Goal: Task Accomplishment & Management: Use online tool/utility

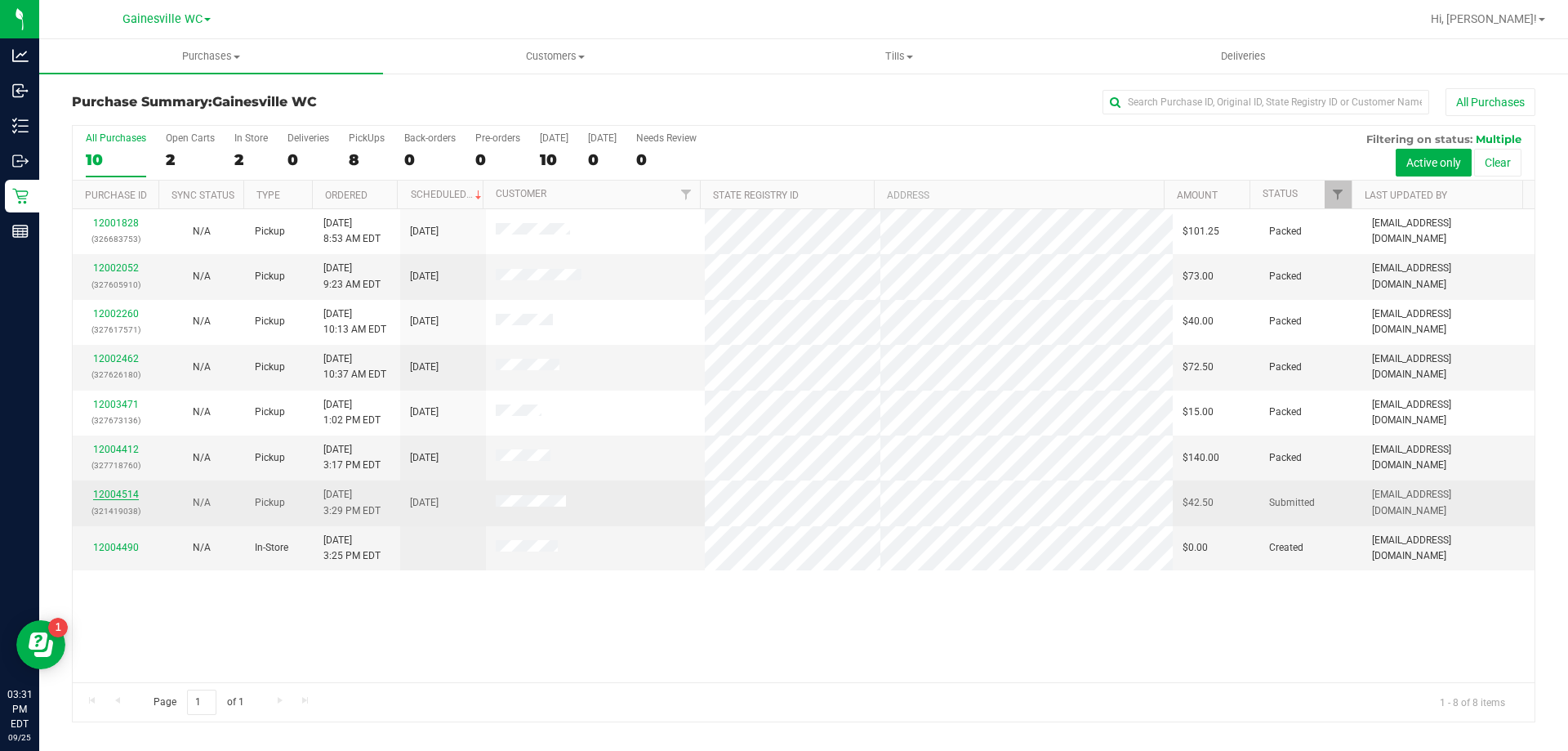
click at [129, 496] on link "12004514" at bounding box center [115, 494] width 46 height 11
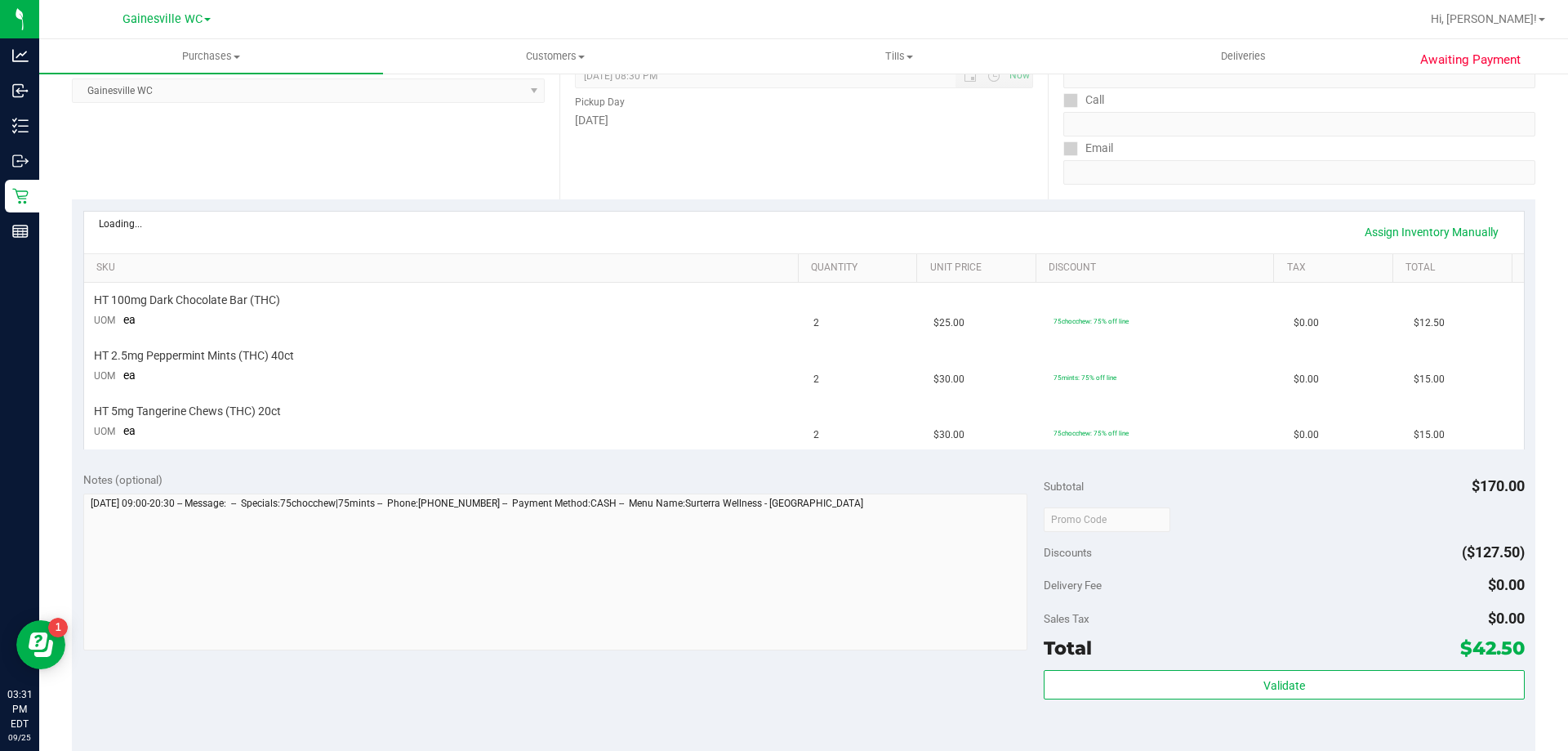
scroll to position [408, 0]
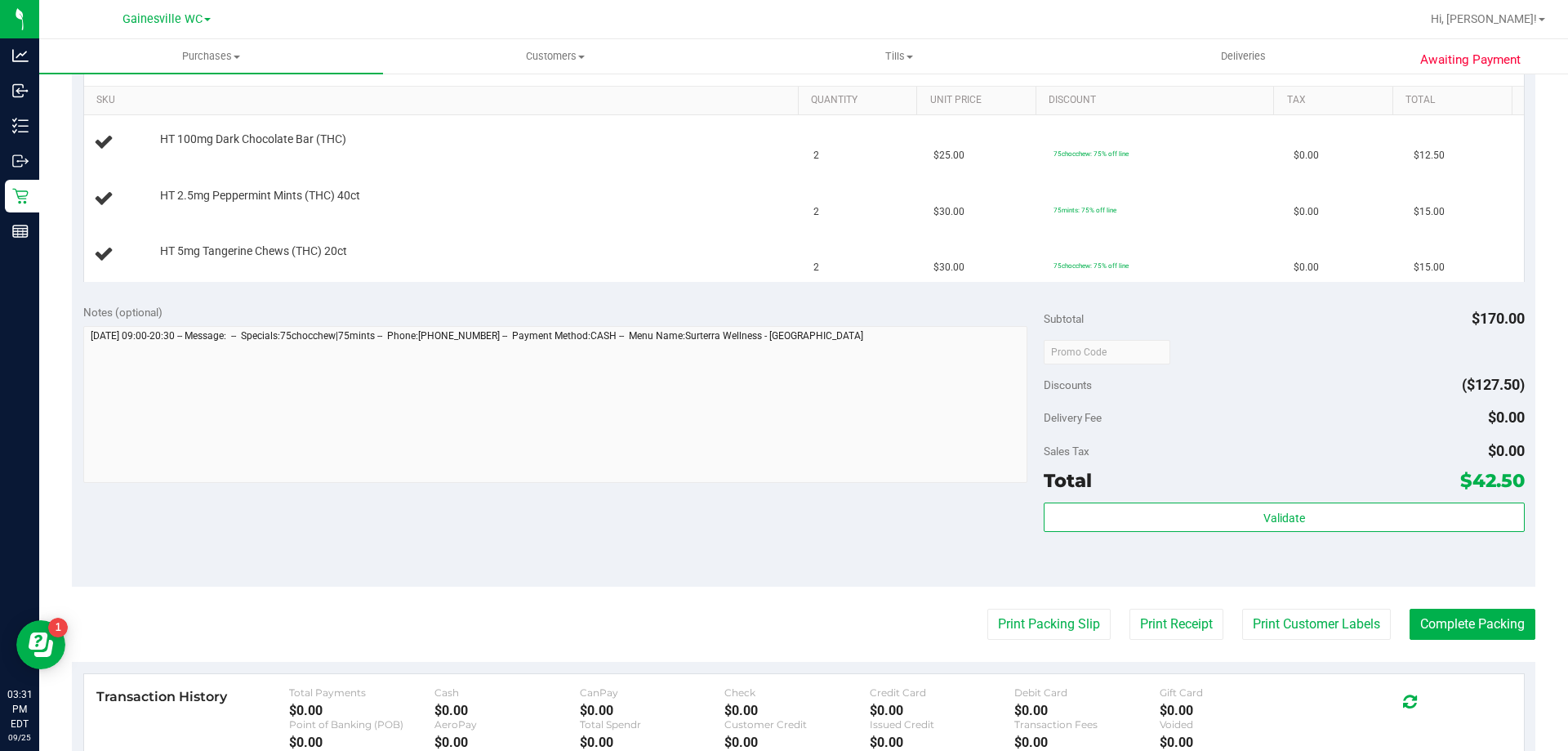
click at [1031, 607] on purchase-details "Back Edit Purchase Cancel Purchase View Profile # 12004514 BioTrack ID: - Submi…" at bounding box center [804, 323] width 1463 height 1288
click at [1030, 613] on button "Print Packing Slip" at bounding box center [1049, 624] width 123 height 31
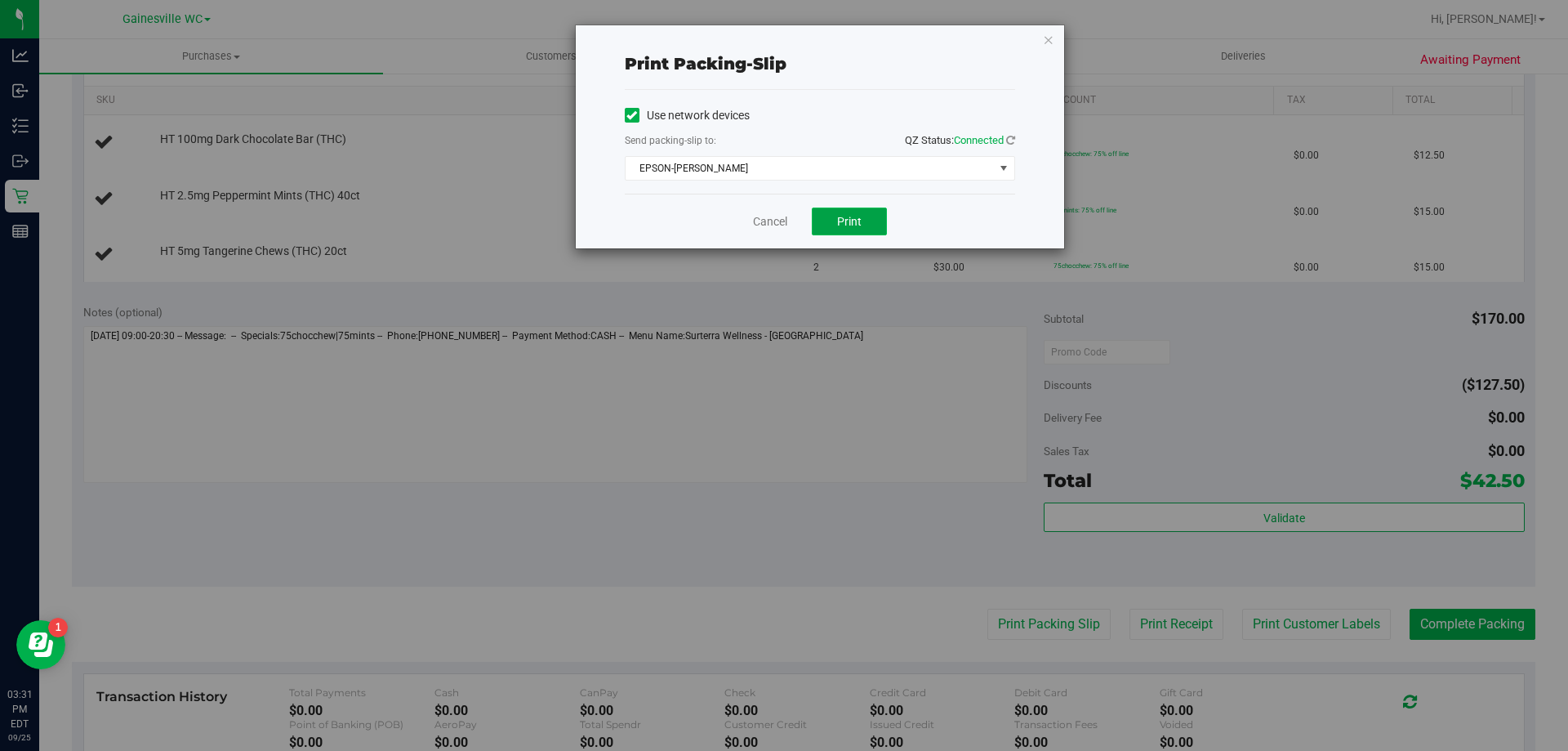
click at [862, 221] on button "Print" at bounding box center [849, 221] width 75 height 28
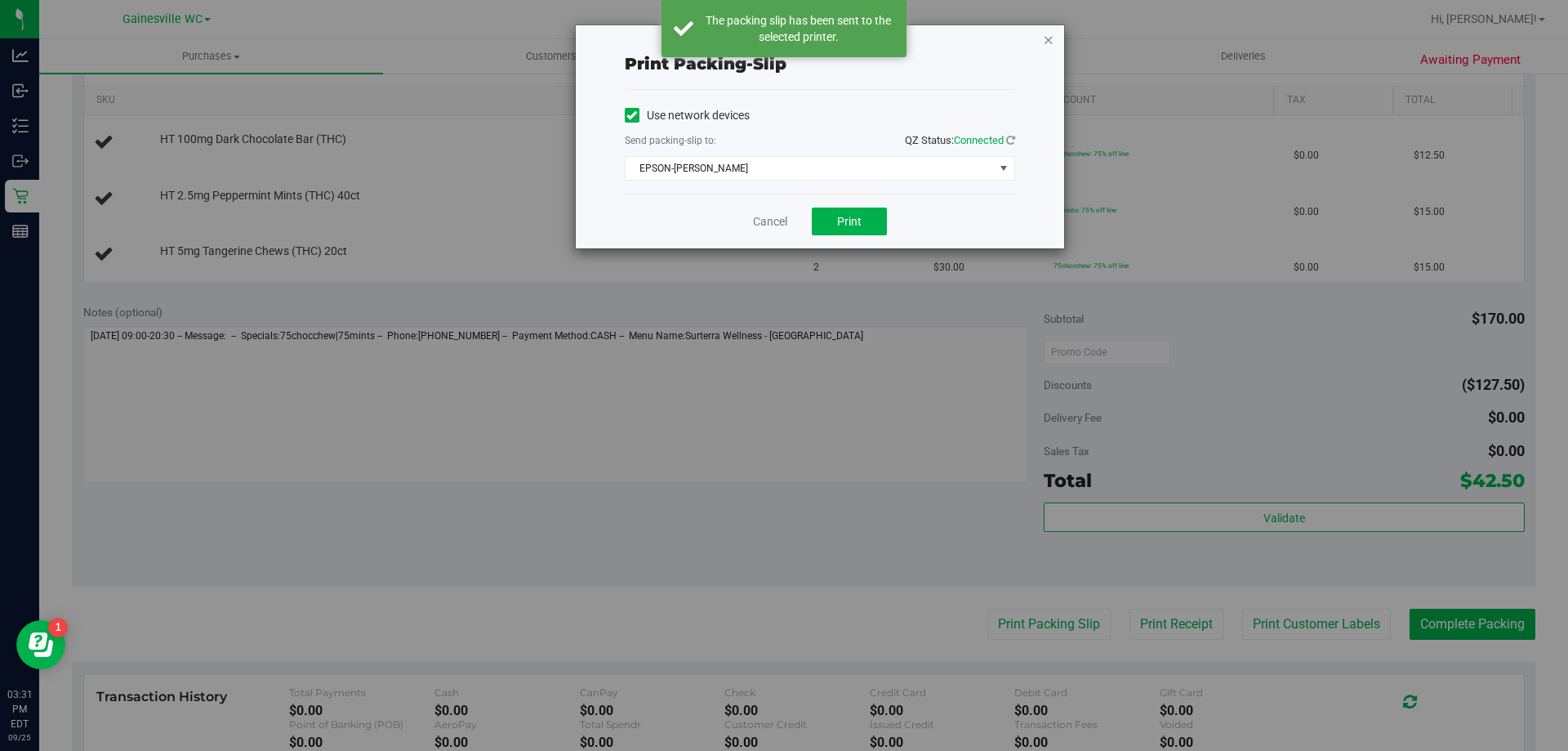
click at [1046, 37] on icon "button" at bounding box center [1048, 39] width 11 height 20
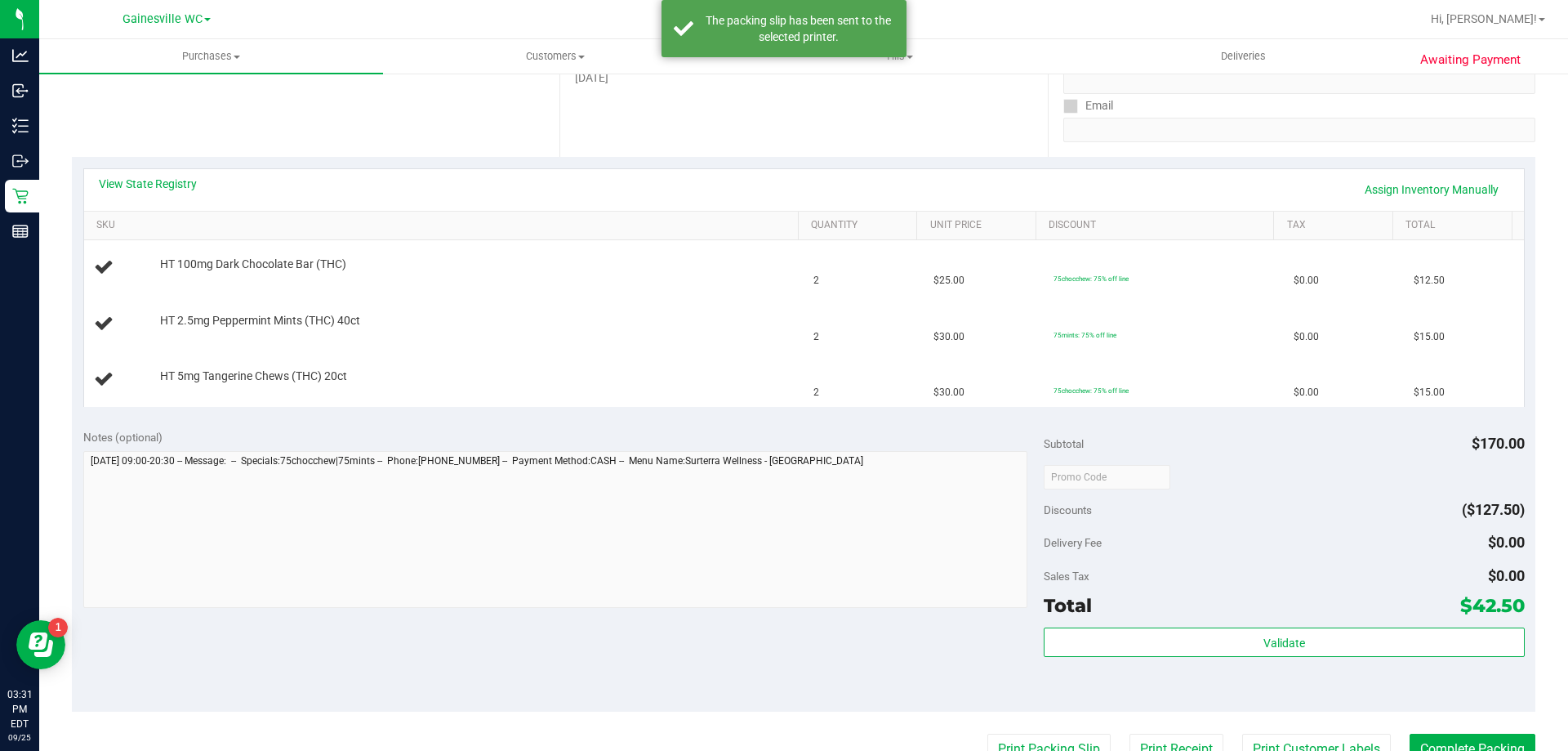
scroll to position [163, 0]
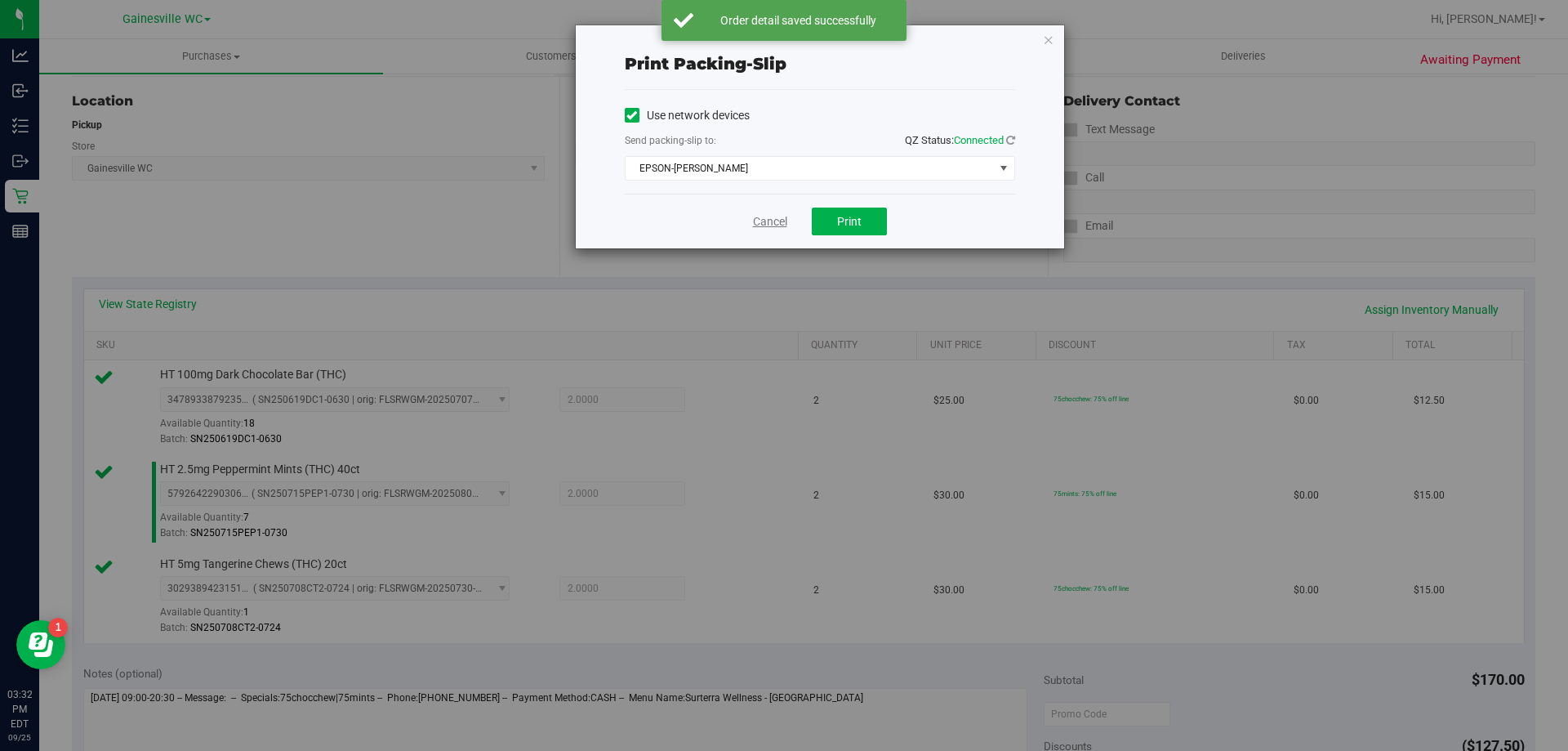
click at [781, 229] on link "Cancel" at bounding box center [771, 222] width 35 height 17
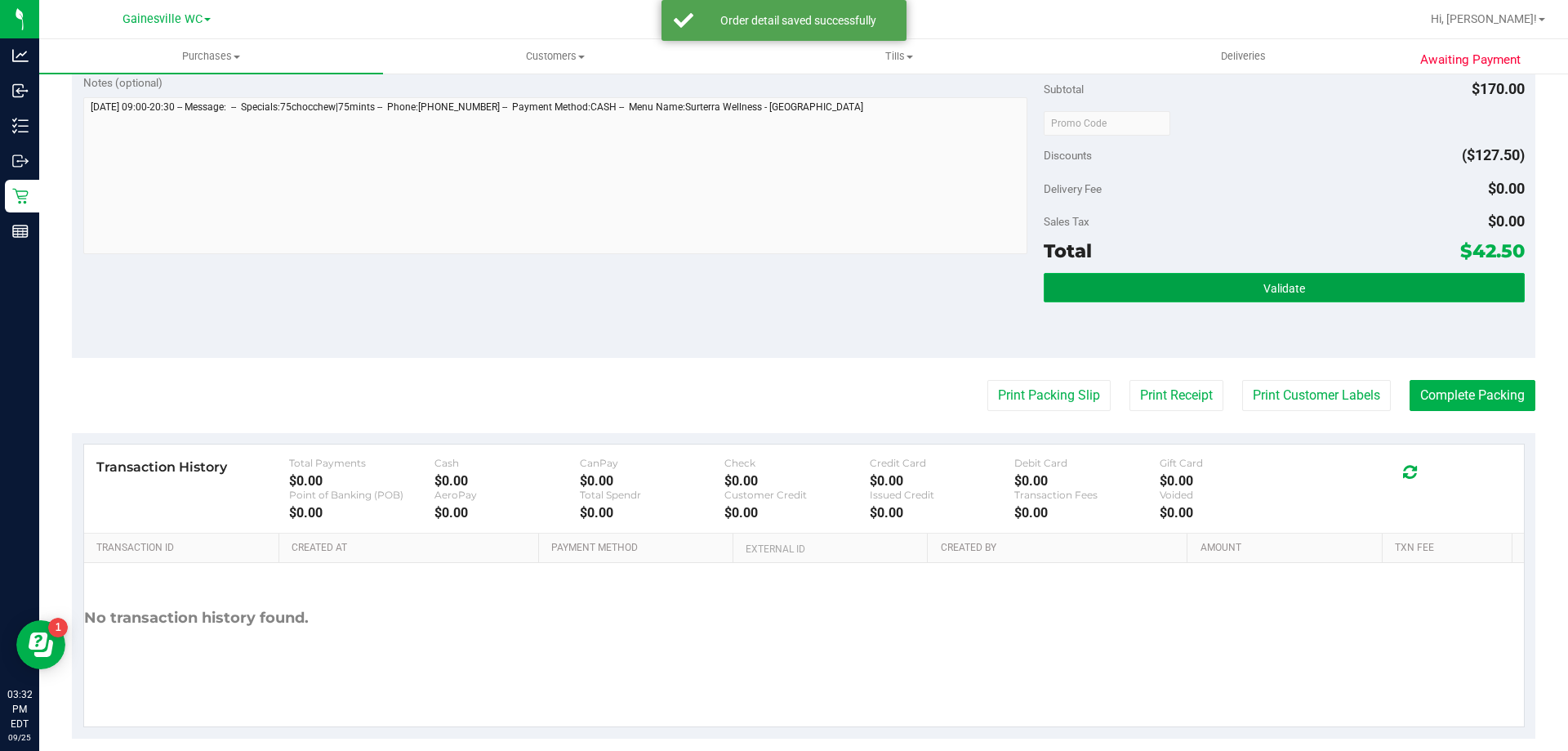
click at [1278, 291] on span "Validate" at bounding box center [1284, 288] width 42 height 13
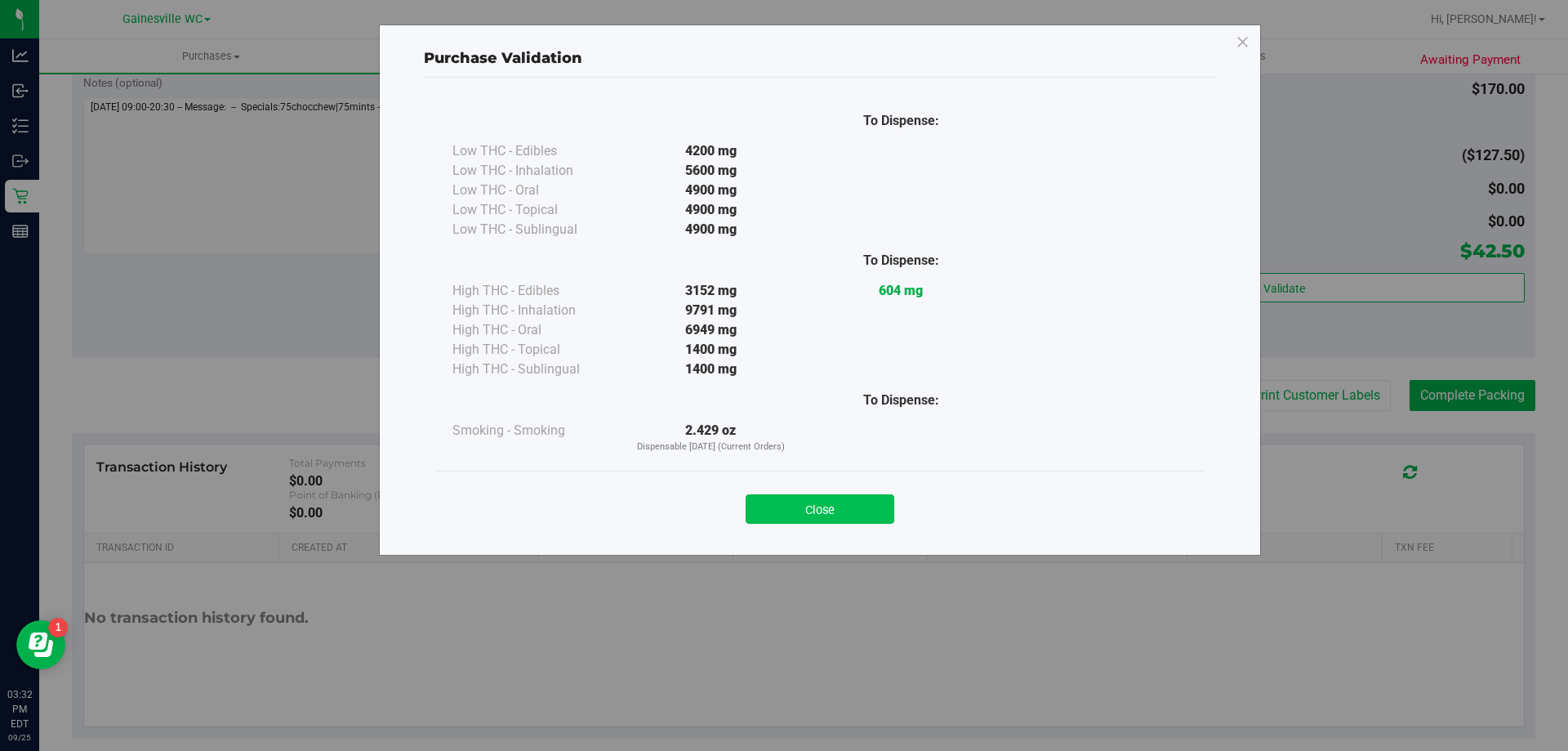
click at [864, 497] on button "Close" at bounding box center [819, 509] width 148 height 30
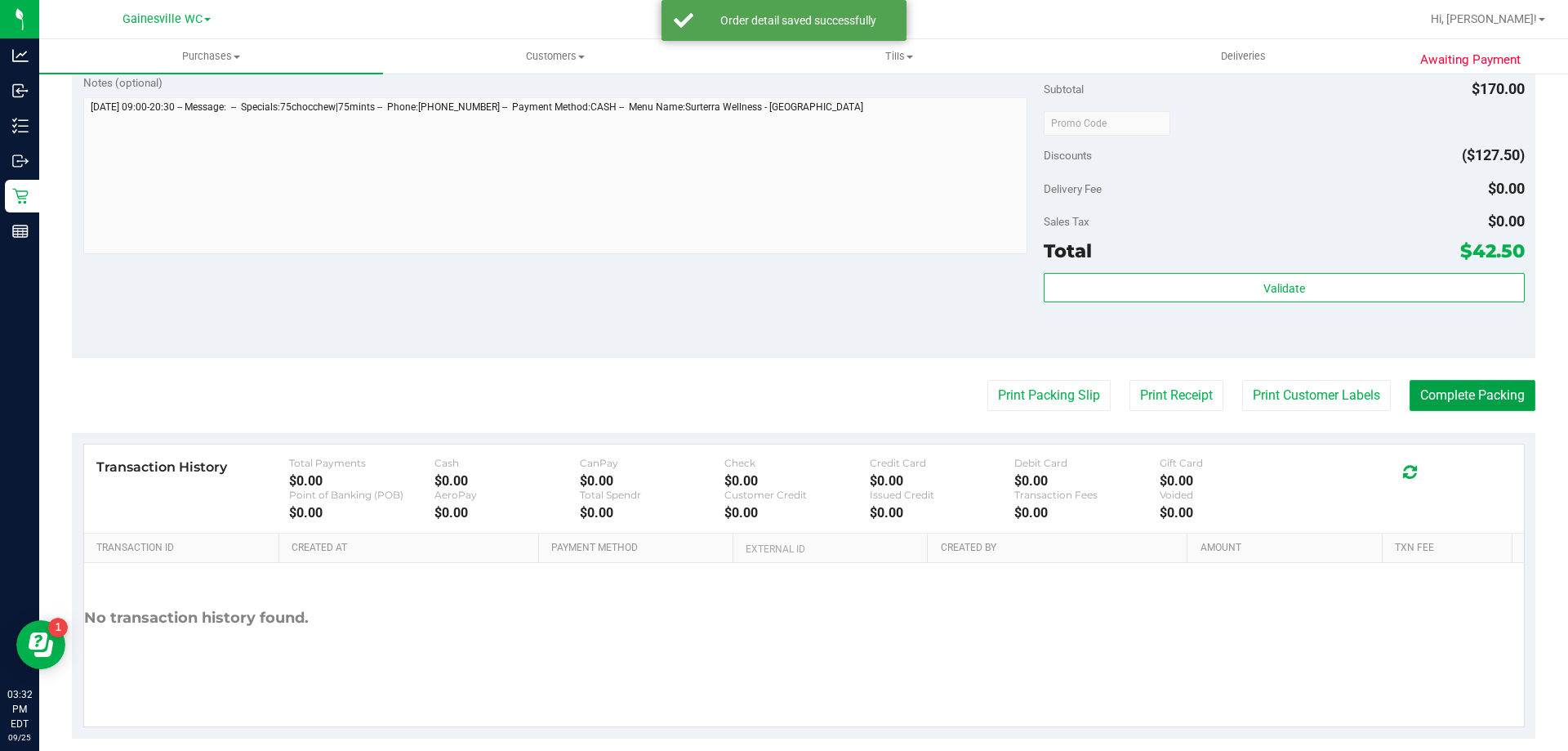
click at [1470, 400] on button "Complete Packing" at bounding box center [1472, 396] width 126 height 31
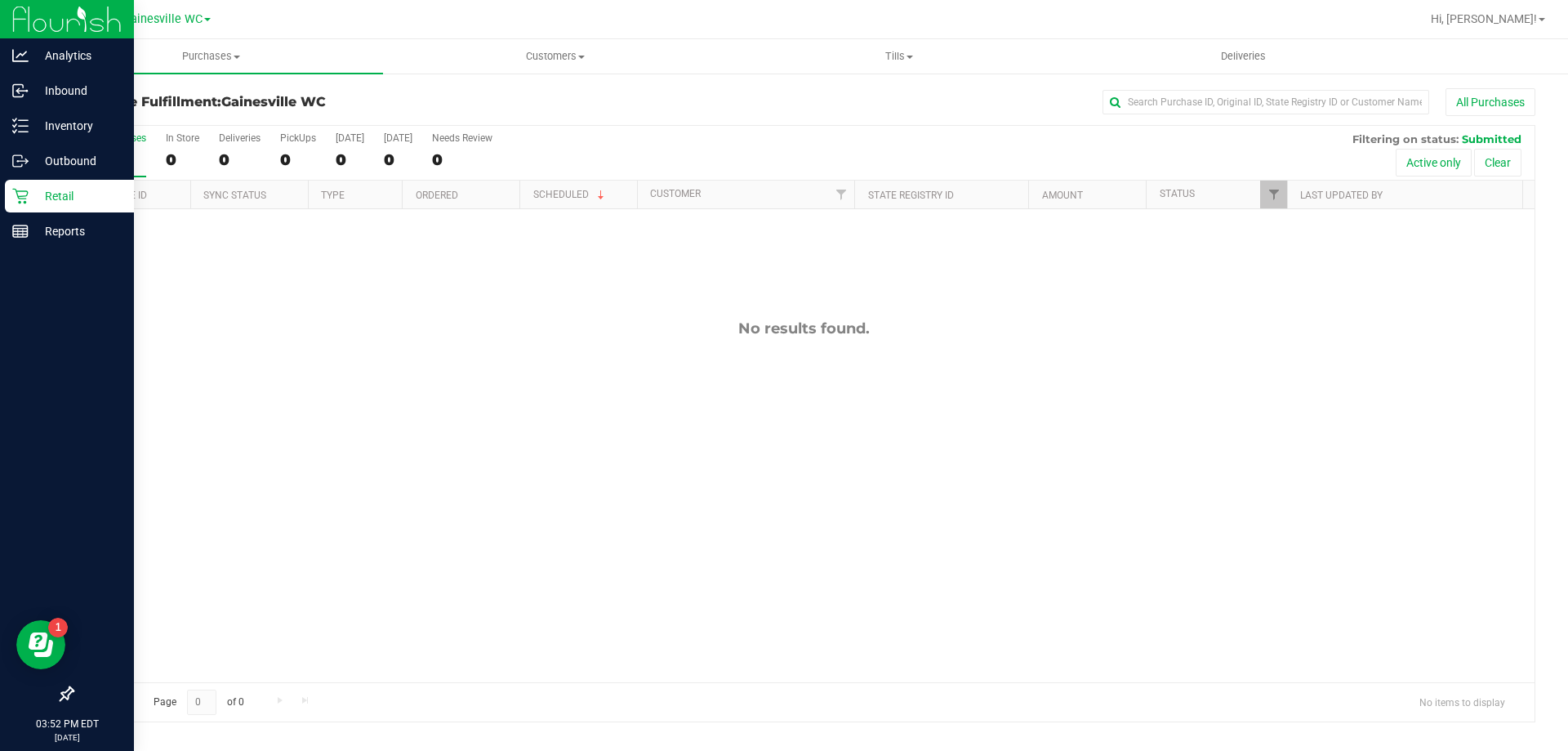
click at [95, 194] on p "Retail" at bounding box center [77, 196] width 98 height 20
